Goal: Find contact information: Find contact information

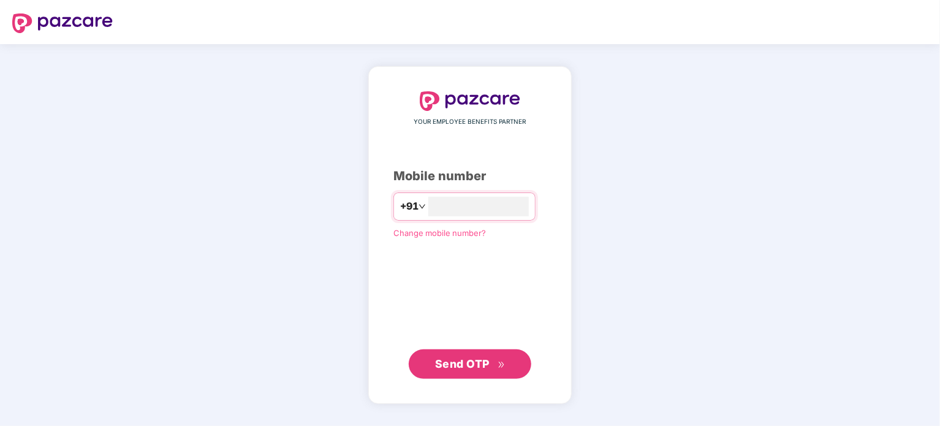
type input "**********"
click at [477, 363] on span "Send OTP" at bounding box center [462, 363] width 55 height 13
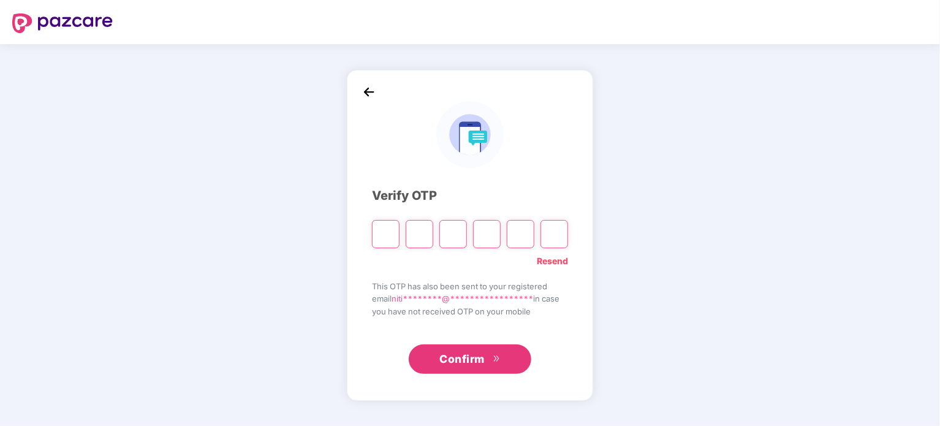
type input "*"
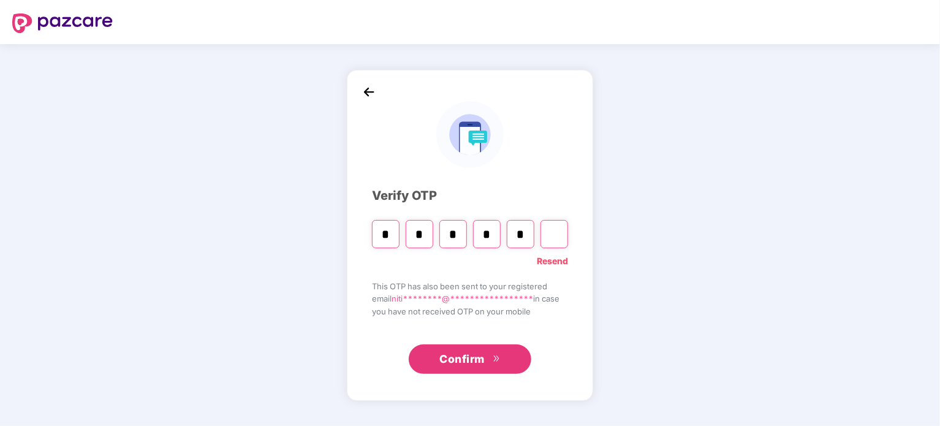
type input "*"
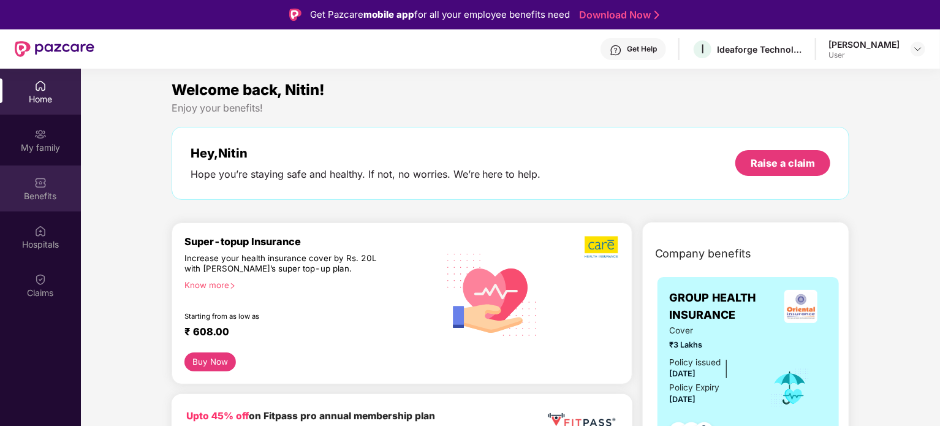
click at [40, 179] on img at bounding box center [40, 182] width 12 height 12
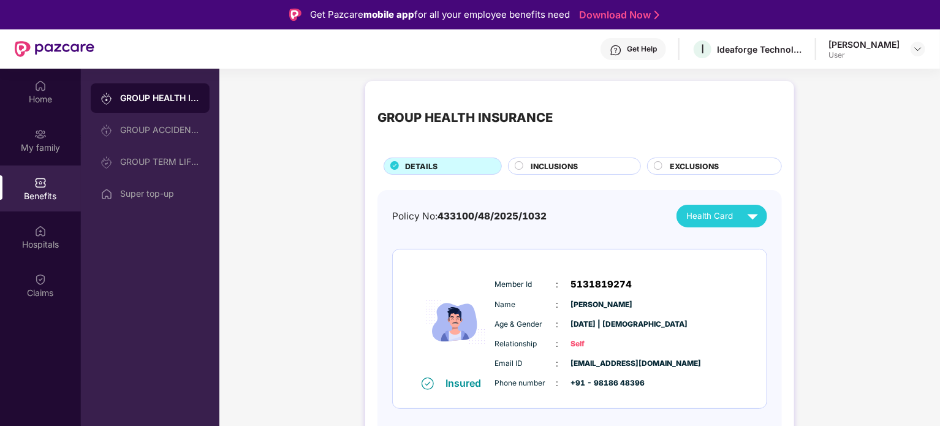
click at [591, 161] on div "INCLUSIONS" at bounding box center [579, 167] width 110 height 13
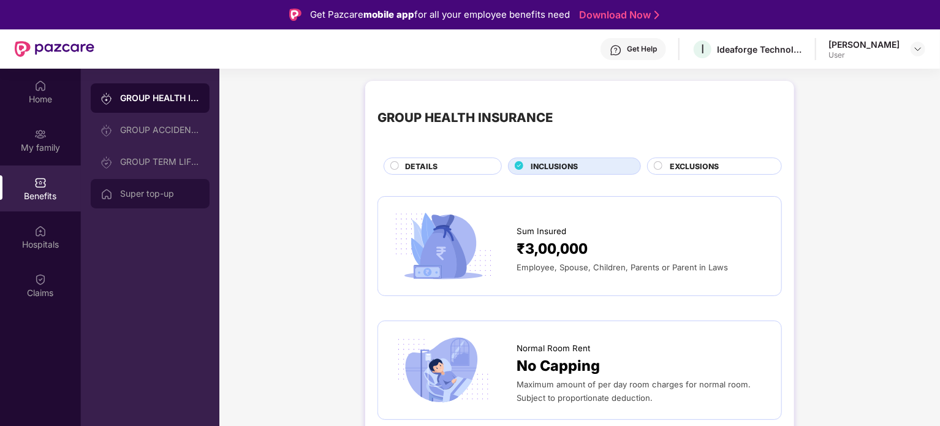
click at [138, 191] on div "Super top-up" at bounding box center [160, 194] width 80 height 10
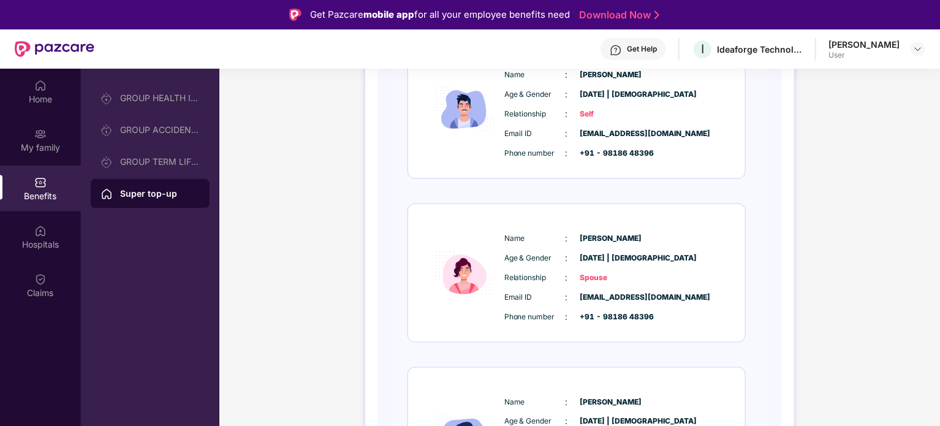
scroll to position [823, 0]
click at [655, 48] on div "Get Help" at bounding box center [642, 49] width 30 height 10
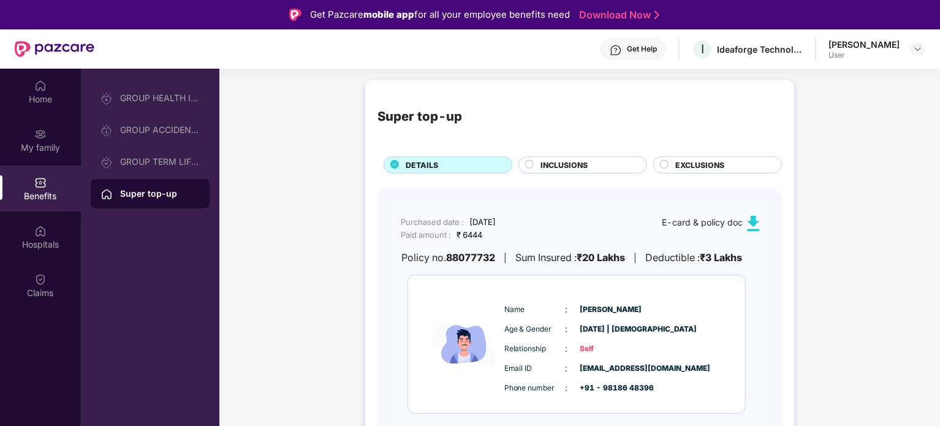
scroll to position [2, 0]
drag, startPoint x: 469, startPoint y: 221, endPoint x: 537, endPoint y: 219, distance: 68.0
click at [537, 219] on div "Purchased date : [DATE] Paid amount : ₹ 6444 E-card & policy doc" at bounding box center [576, 227] width 369 height 25
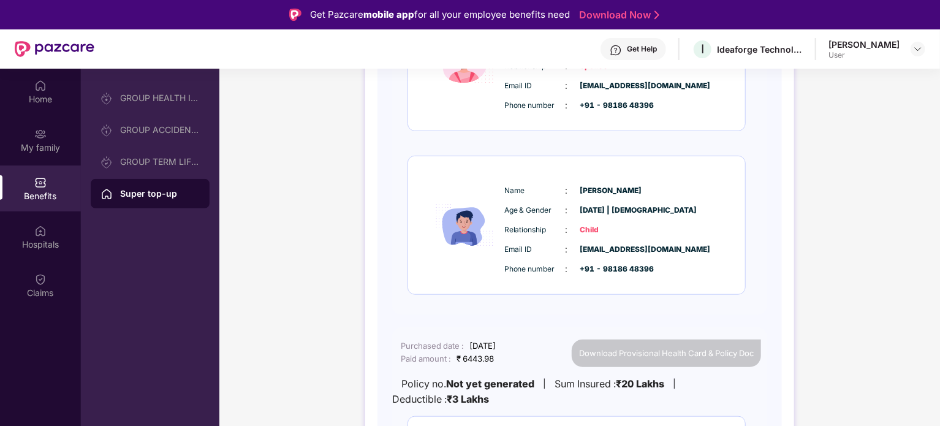
scroll to position [446, 0]
click at [646, 44] on div "Get Help" at bounding box center [642, 49] width 30 height 10
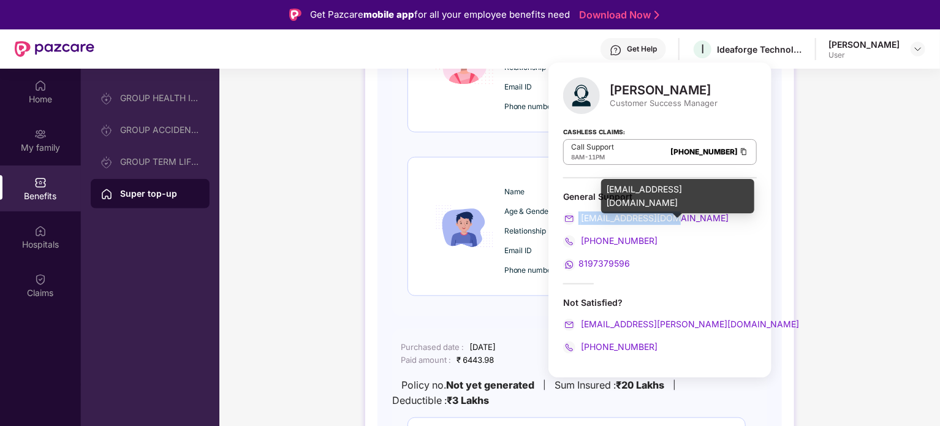
drag, startPoint x: 674, startPoint y: 217, endPoint x: 576, endPoint y: 223, distance: 97.6
click at [576, 223] on div "[EMAIL_ADDRESS][DOMAIN_NAME]" at bounding box center [660, 217] width 194 height 13
copy span "[EMAIL_ADDRESS][DOMAIN_NAME]"
click at [664, 215] on span "[EMAIL_ADDRESS][DOMAIN_NAME]" at bounding box center [653, 218] width 150 height 10
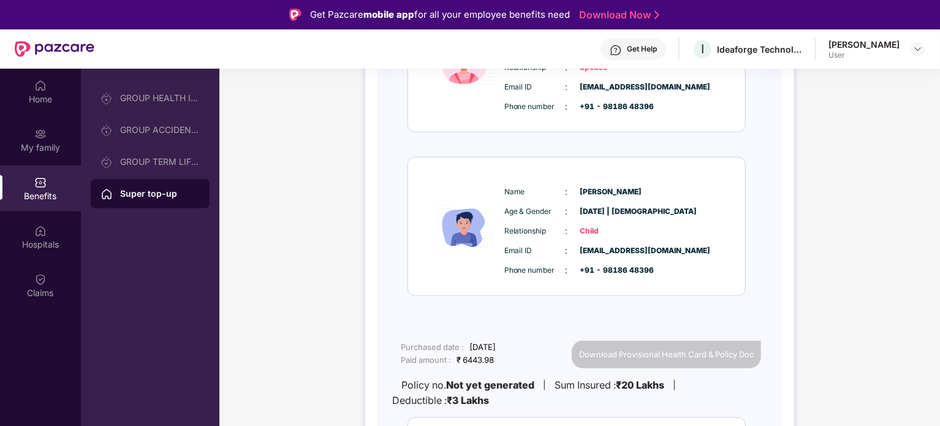
click at [818, 266] on div "Super top-up DETAILS INCLUSIONS EXCLUSIONS Purchased date : [DATE] Paid amount …" at bounding box center [579, 295] width 720 height 1332
click at [622, 47] on img at bounding box center [616, 50] width 12 height 12
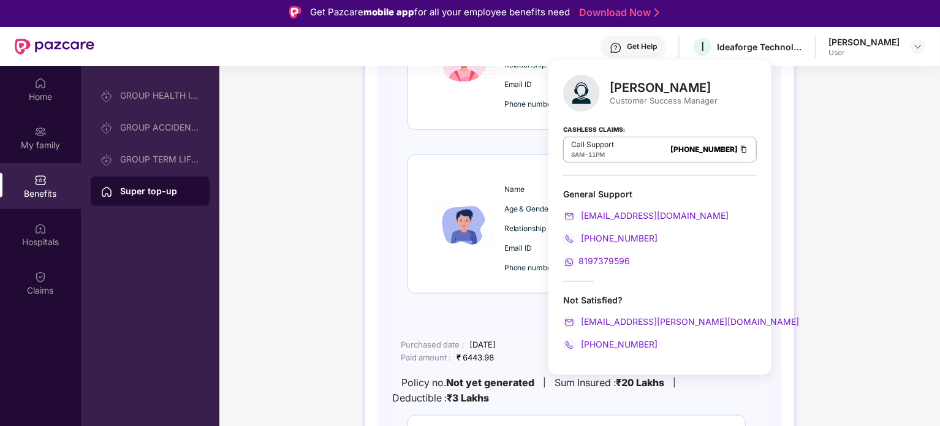
scroll to position [2, 0]
